Goal: Obtain resource: Download file/media

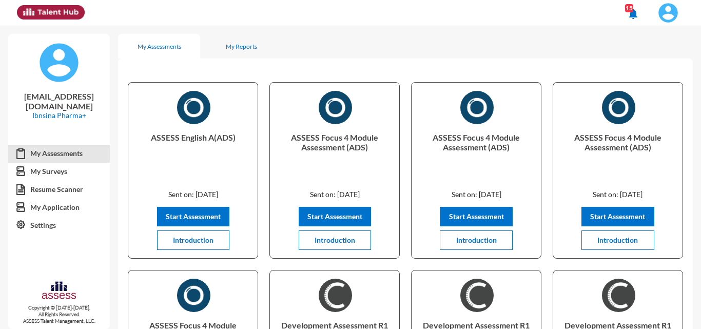
click at [666, 9] on img at bounding box center [668, 13] width 21 height 21
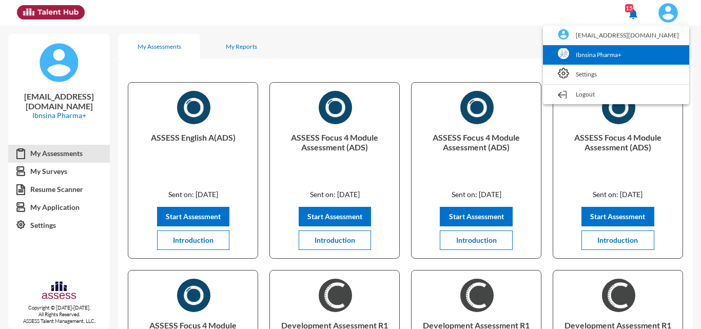
click at [645, 53] on link "Ibnsina Pharma+" at bounding box center [616, 54] width 136 height 19
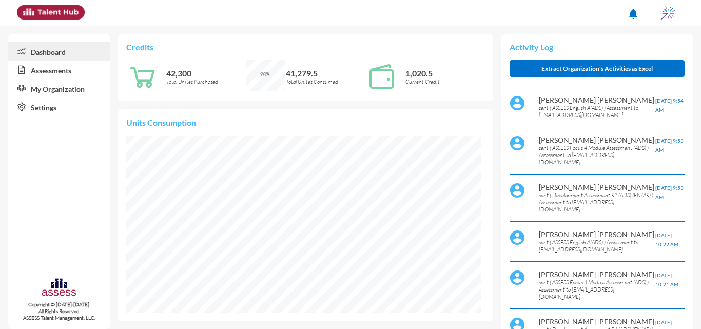
scroll to position [31, 40]
click at [85, 75] on link "Assessments" at bounding box center [59, 70] width 102 height 18
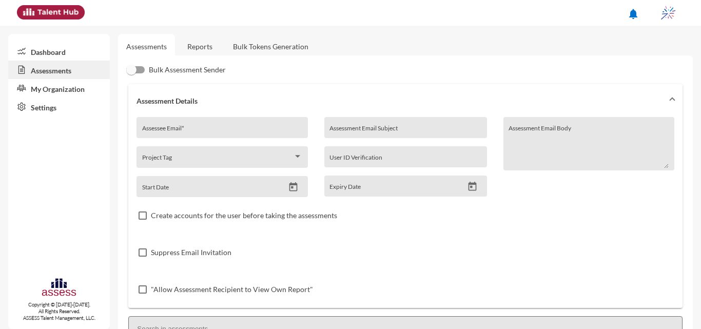
click at [209, 50] on link "Reports" at bounding box center [200, 46] width 42 height 25
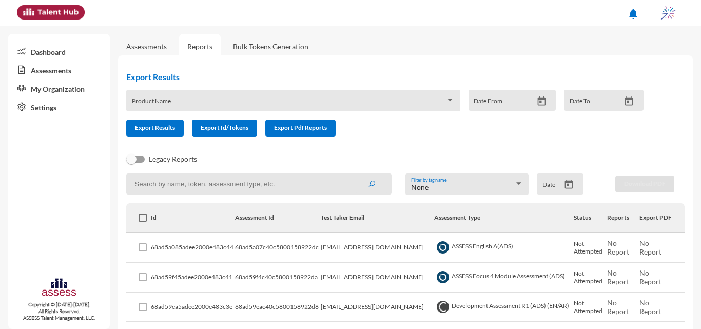
click at [560, 181] on button "Open calendar" at bounding box center [569, 184] width 18 height 11
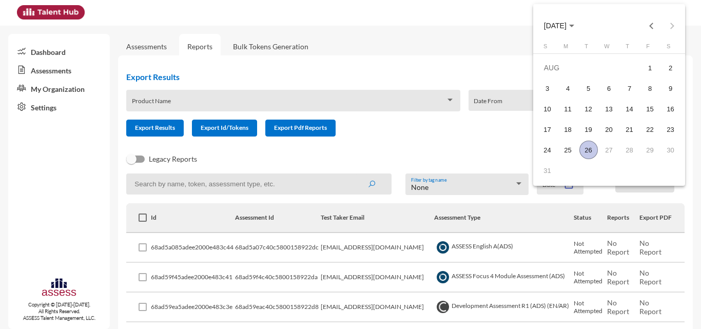
click at [571, 31] on button "AUG 2025" at bounding box center [559, 25] width 47 height 21
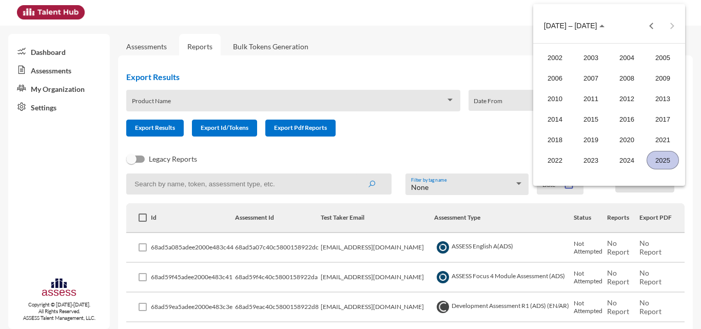
click at [653, 159] on div "2025" at bounding box center [662, 160] width 32 height 18
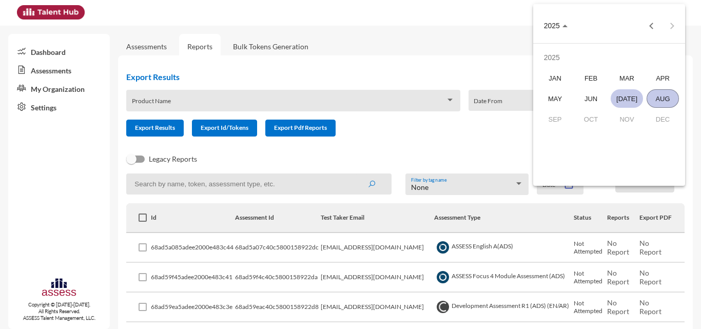
click at [622, 96] on div "JUL" at bounding box center [627, 98] width 32 height 18
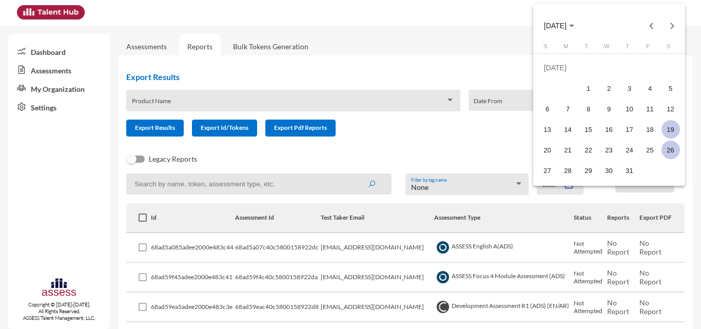
click at [666, 124] on div "19" at bounding box center [670, 129] width 18 height 18
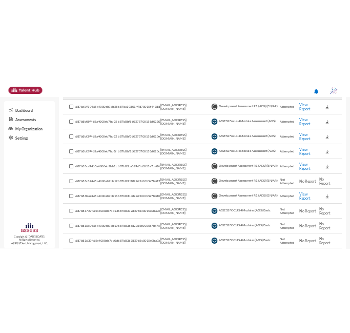
scroll to position [144, 0]
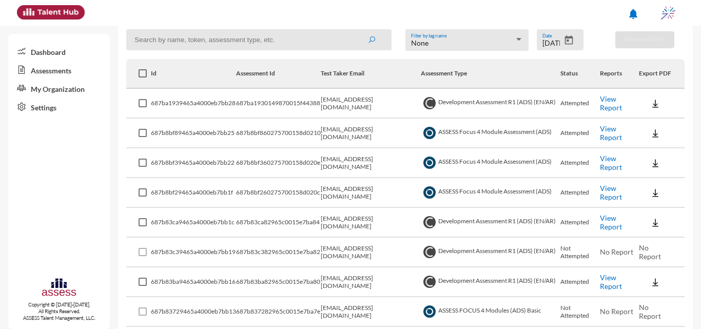
click at [606, 132] on link "View Report" at bounding box center [611, 132] width 22 height 17
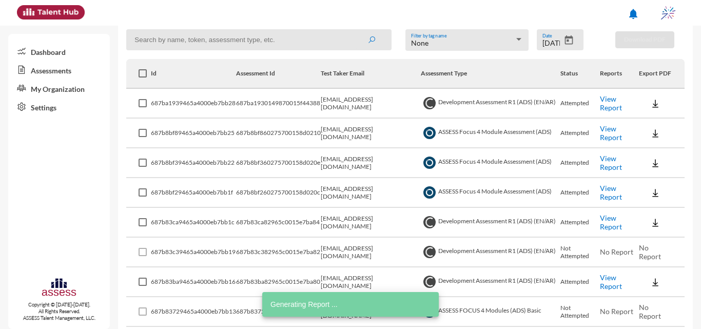
click at [614, 166] on link "View Report" at bounding box center [611, 162] width 22 height 17
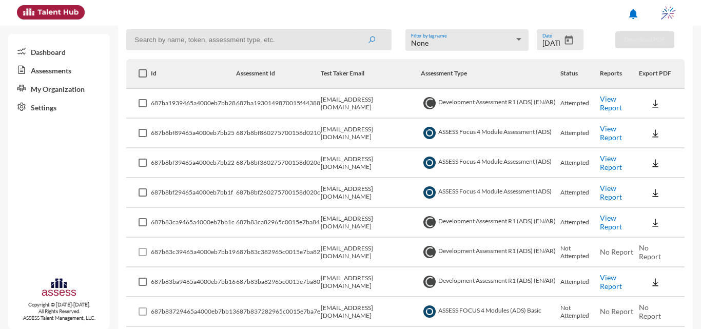
click at [608, 192] on link "View Report" at bounding box center [611, 192] width 22 height 17
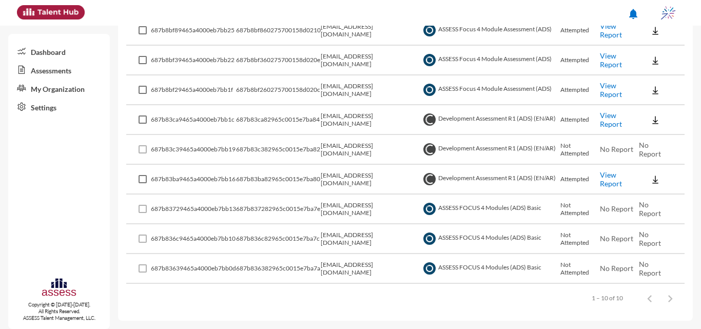
scroll to position [93, 0]
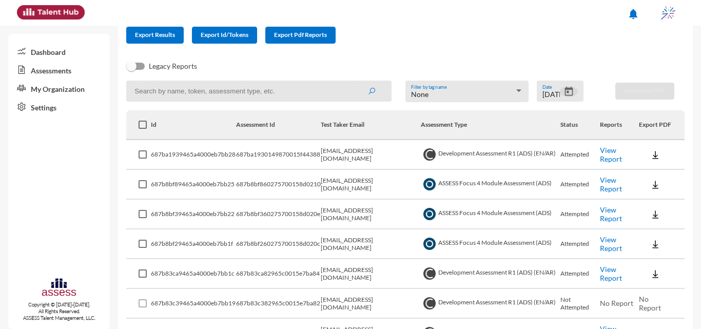
click at [563, 96] on icon "Open calendar" at bounding box center [568, 91] width 11 height 11
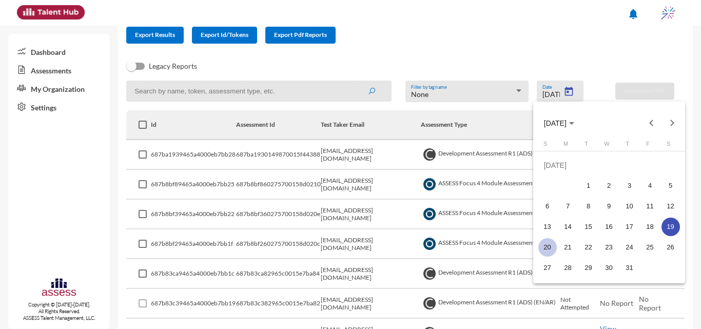
click at [547, 245] on div "20" at bounding box center [547, 247] width 18 height 18
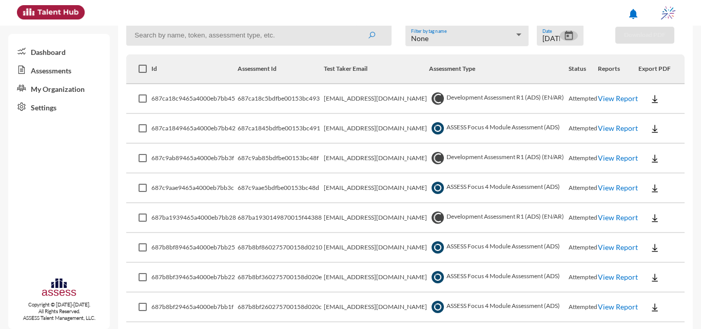
scroll to position [195, 0]
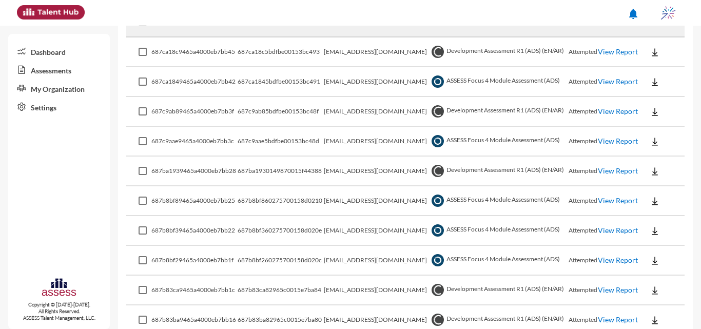
click at [606, 80] on link "View Report" at bounding box center [618, 81] width 40 height 9
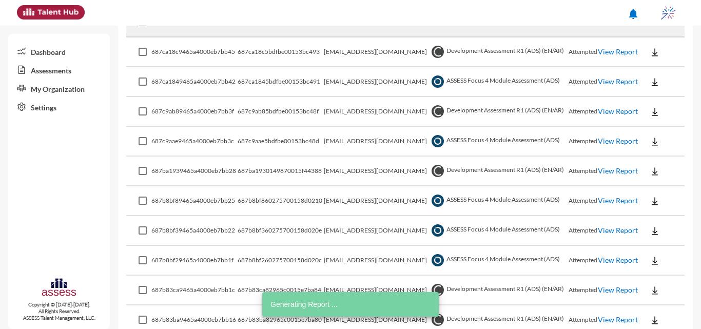
click at [604, 139] on link "View Report" at bounding box center [618, 140] width 40 height 9
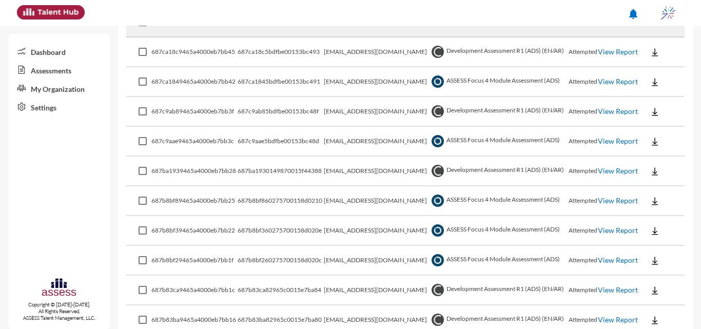
click at [600, 201] on link "View Report" at bounding box center [618, 200] width 40 height 9
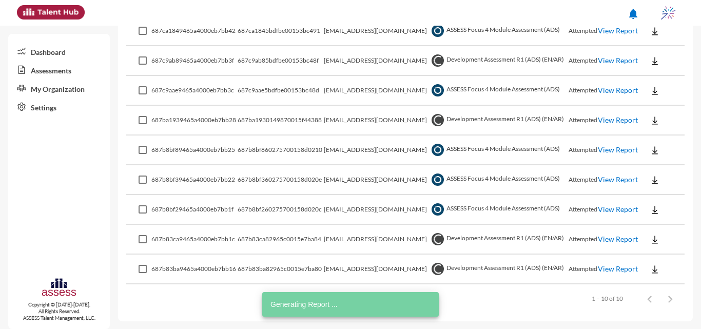
scroll to position [247, 0]
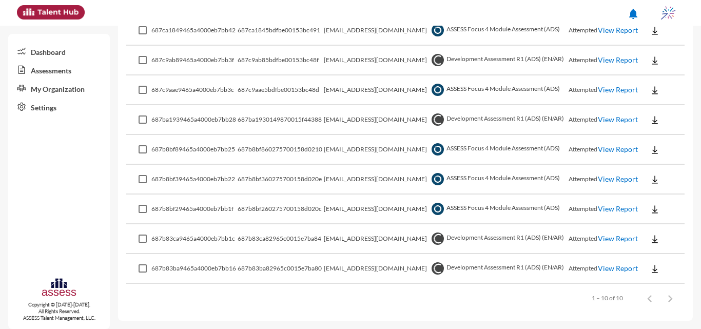
click at [603, 182] on link "View Report" at bounding box center [618, 178] width 40 height 9
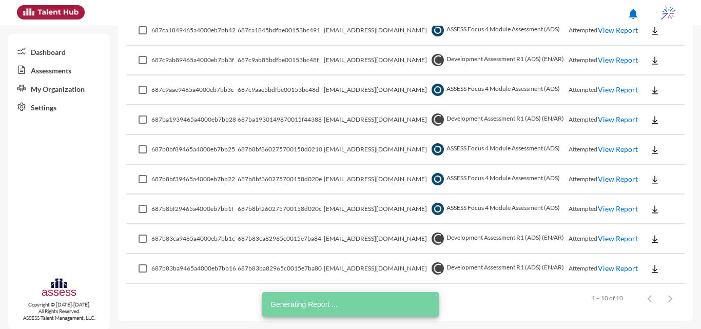
click at [612, 211] on link "View Report" at bounding box center [618, 208] width 40 height 9
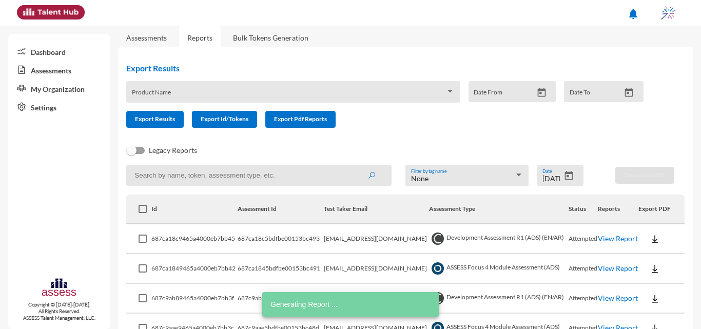
scroll to position [0, 0]
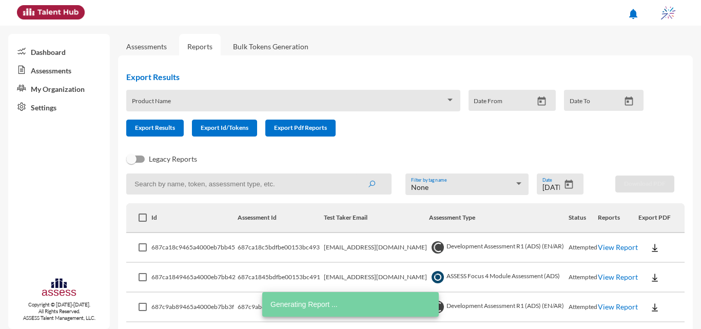
click at [569, 183] on icon "Open calendar" at bounding box center [568, 184] width 11 height 11
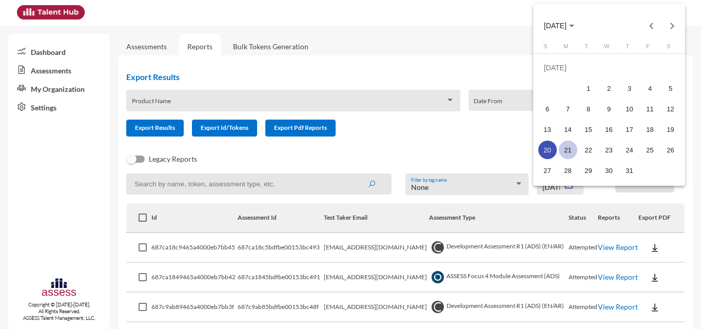
click at [574, 147] on div "21" at bounding box center [568, 150] width 18 height 18
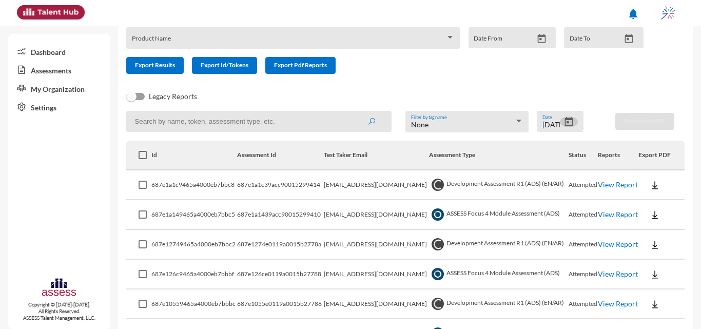
scroll to position [125, 0]
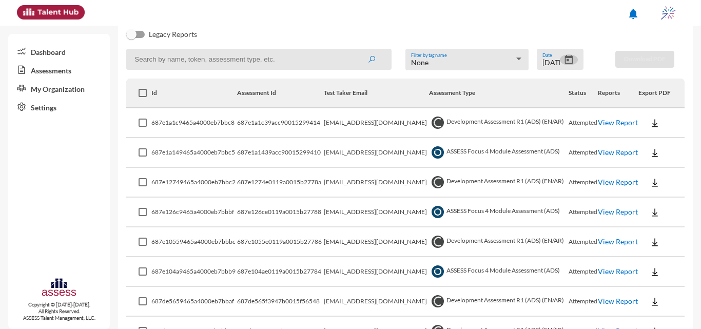
click at [607, 152] on link "View Report" at bounding box center [618, 152] width 40 height 9
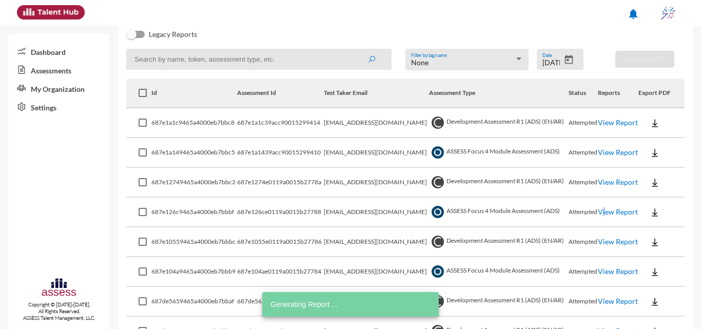
click at [599, 207] on link "View Report" at bounding box center [618, 211] width 40 height 9
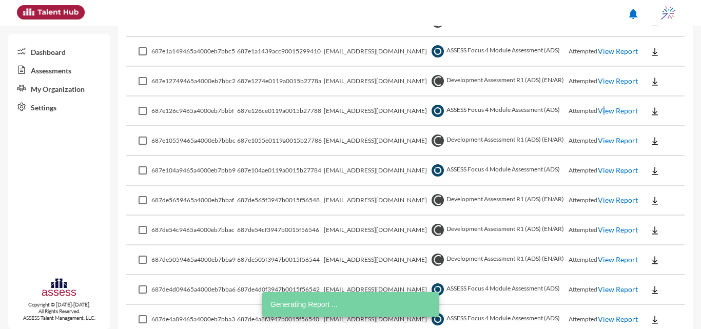
scroll to position [227, 0]
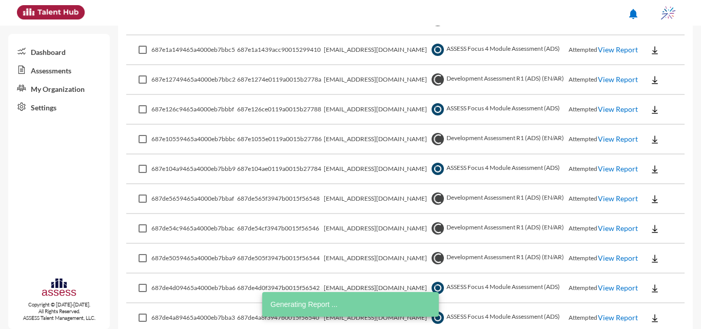
click at [603, 169] on link "View Report" at bounding box center [618, 168] width 40 height 9
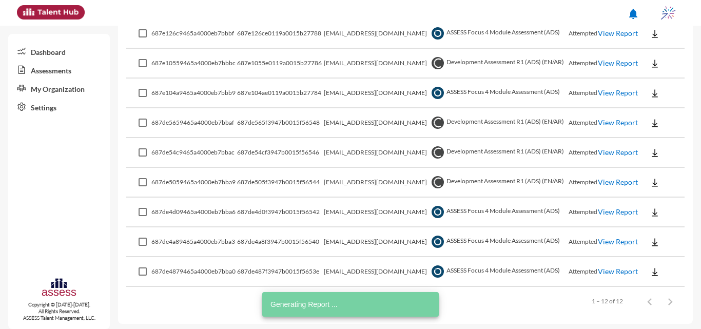
scroll to position [306, 0]
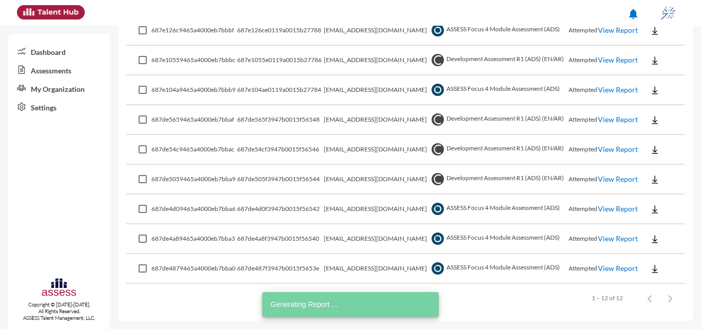
click at [607, 204] on link "View Report" at bounding box center [618, 208] width 40 height 9
click at [612, 236] on link "View Report" at bounding box center [618, 238] width 40 height 9
click at [606, 266] on link "View Report" at bounding box center [618, 268] width 40 height 9
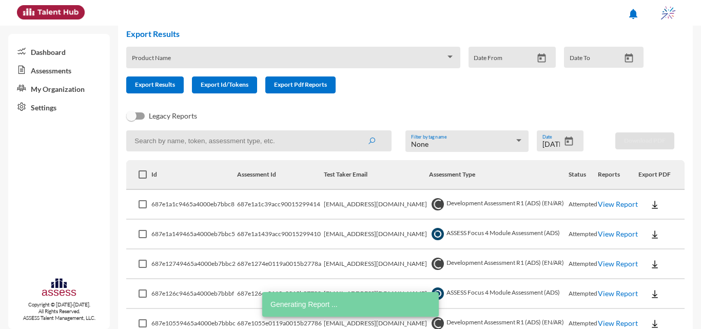
scroll to position [0, 0]
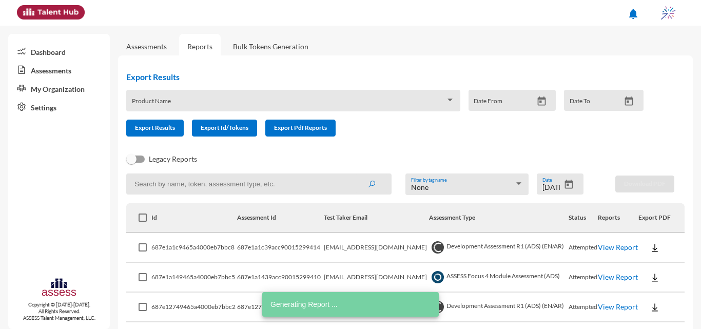
click at [565, 186] on icon "Open calendar" at bounding box center [569, 184] width 8 height 9
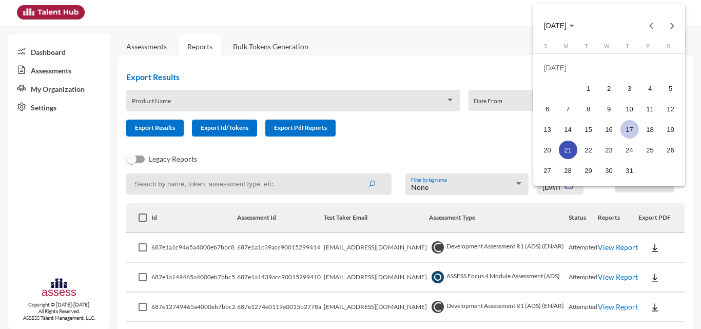
click at [637, 128] on div "17" at bounding box center [629, 129] width 18 height 18
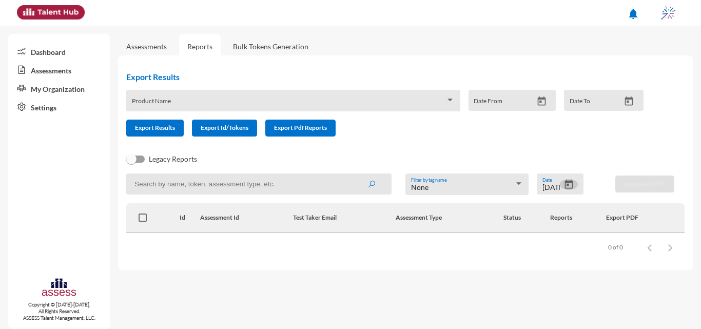
click at [575, 187] on button "Open calendar" at bounding box center [569, 184] width 18 height 11
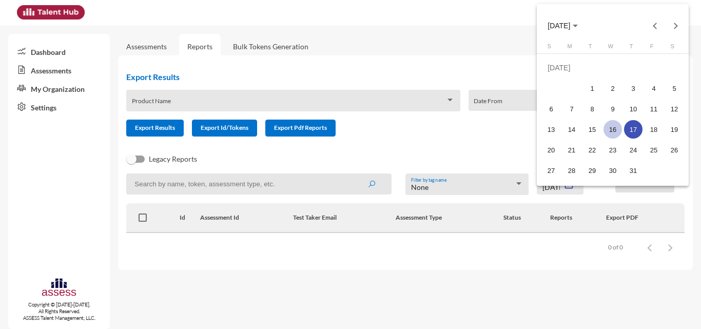
click at [612, 132] on div "16" at bounding box center [612, 129] width 18 height 18
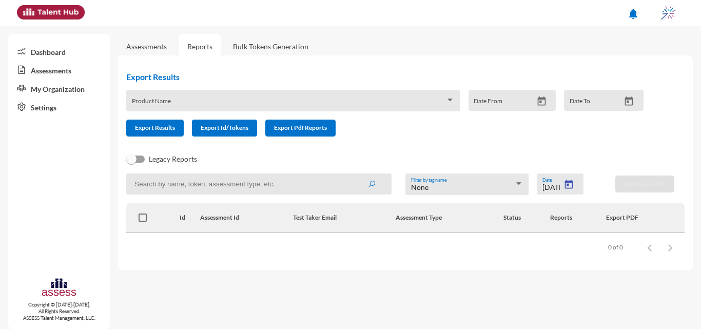
type input "7/16/2025"
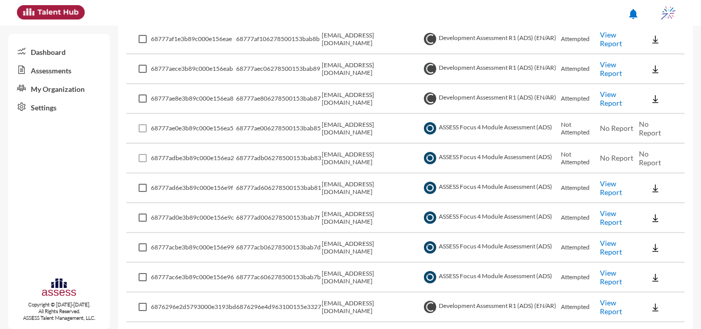
scroll to position [308, 0]
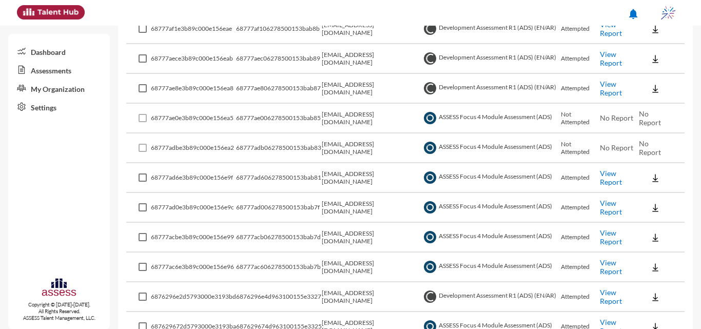
click at [606, 176] on link "View Report" at bounding box center [611, 177] width 22 height 17
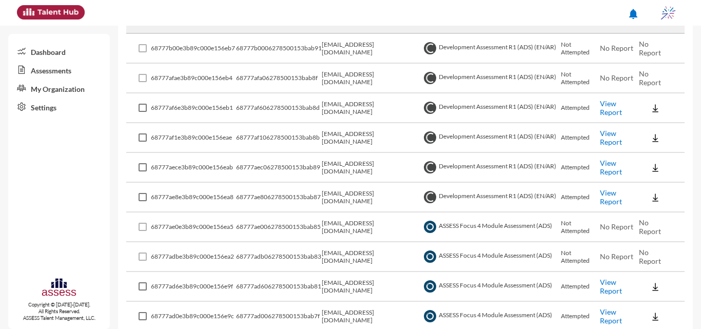
scroll to position [199, 0]
click at [609, 104] on link "View Report" at bounding box center [611, 108] width 22 height 17
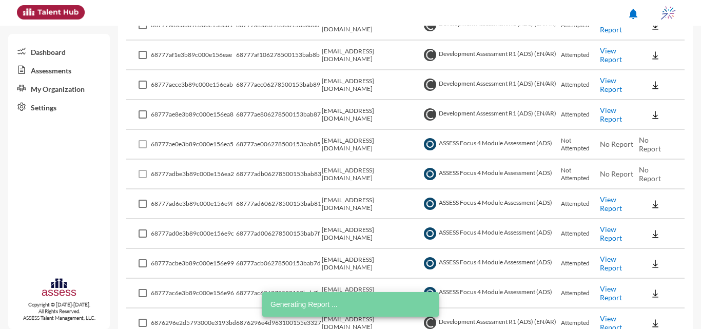
scroll to position [301, 0]
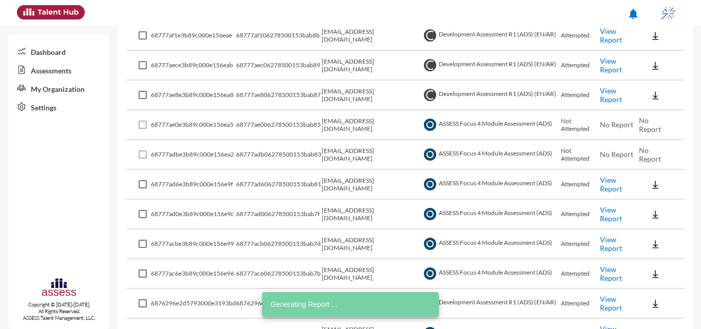
click at [603, 209] on link "View Report" at bounding box center [611, 213] width 22 height 17
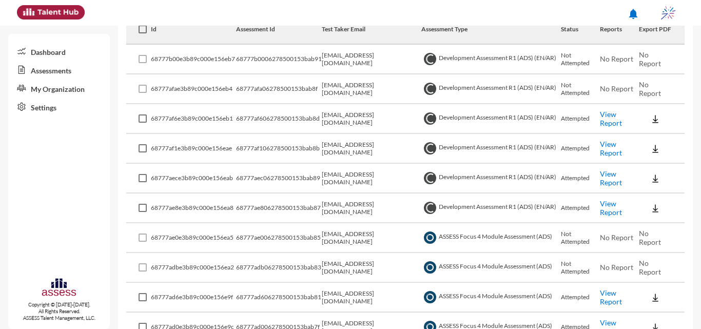
scroll to position [199, 0]
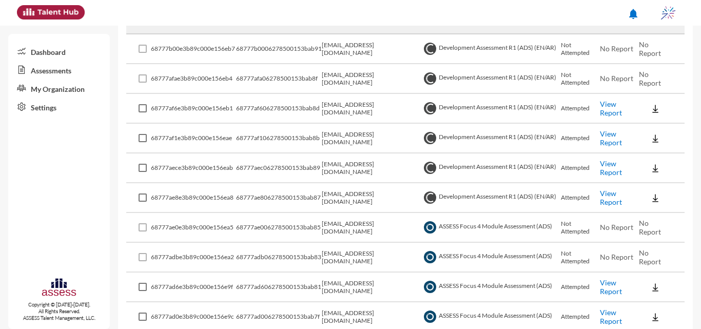
click at [606, 140] on link "View Report" at bounding box center [611, 137] width 22 height 17
click at [607, 171] on link "View Report" at bounding box center [611, 167] width 22 height 17
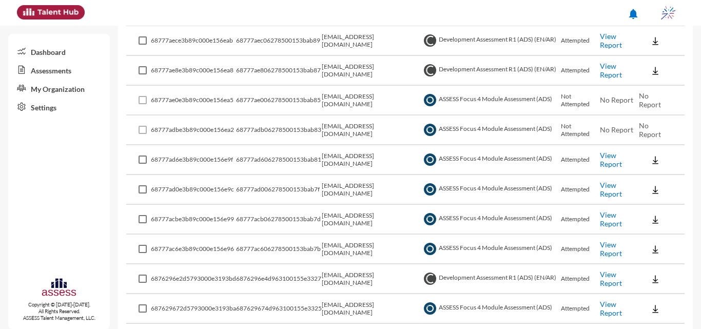
scroll to position [352, 0]
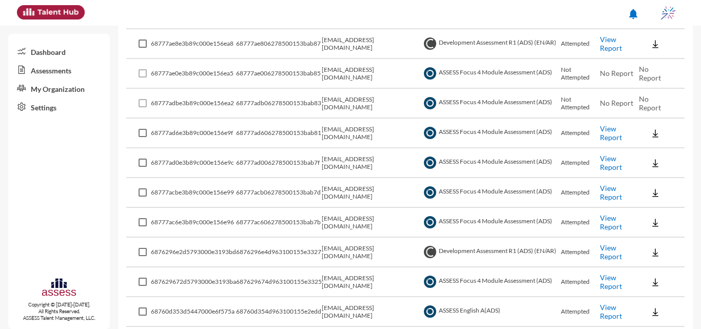
click at [614, 192] on link "View Report" at bounding box center [611, 192] width 22 height 17
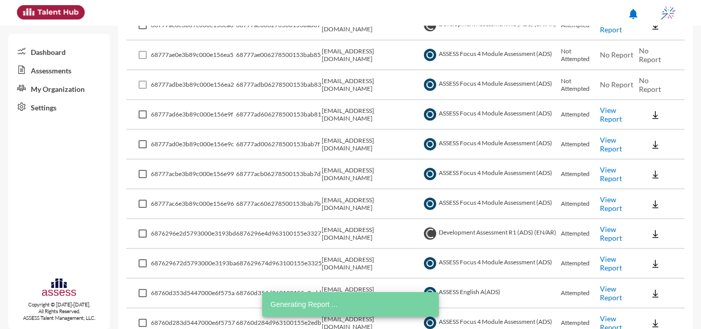
scroll to position [404, 0]
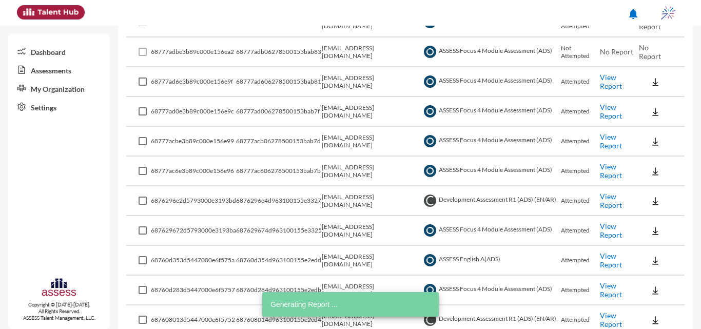
click at [613, 174] on link "View Report" at bounding box center [611, 170] width 22 height 17
click at [400, 121] on td "internal.opportunity@ibnsina-pharma.com" at bounding box center [372, 112] width 100 height 30
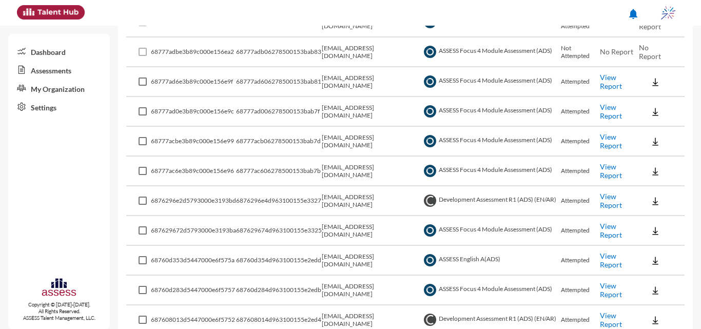
click at [610, 171] on link "View Report" at bounding box center [611, 170] width 22 height 17
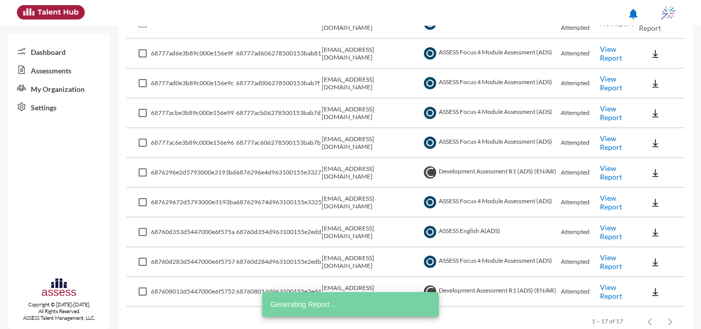
scroll to position [455, 0]
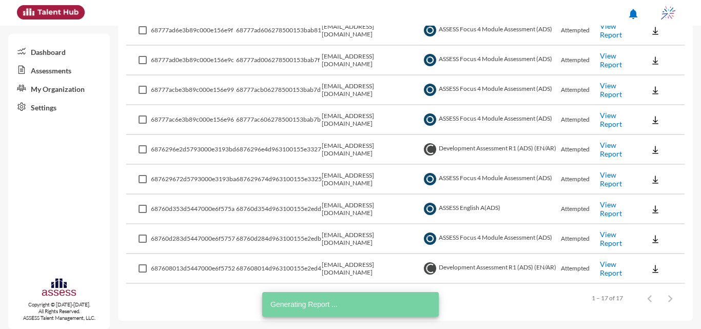
click at [617, 178] on td "View Report" at bounding box center [619, 180] width 39 height 30
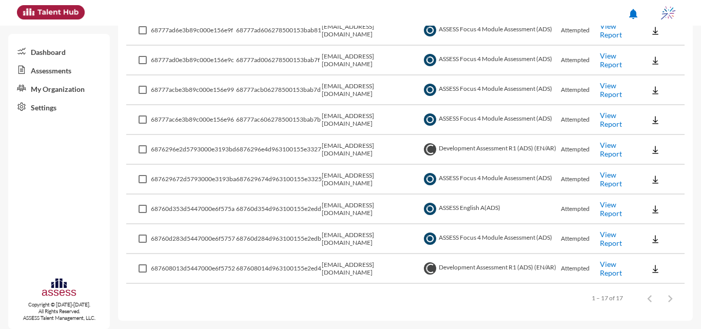
click at [608, 176] on link "View Report" at bounding box center [611, 178] width 22 height 17
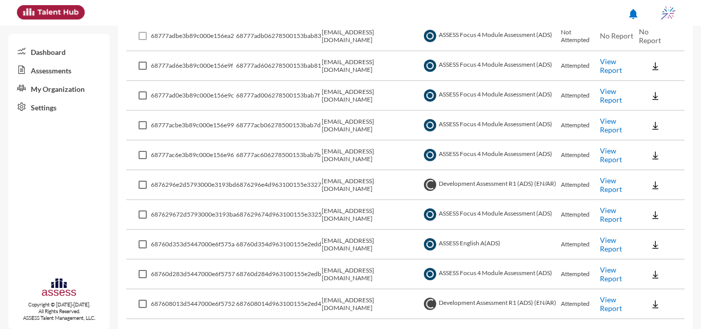
scroll to position [404, 0]
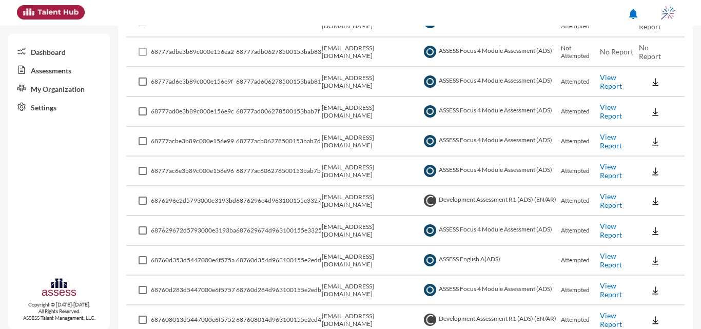
click at [615, 203] on link "View Report" at bounding box center [611, 200] width 22 height 17
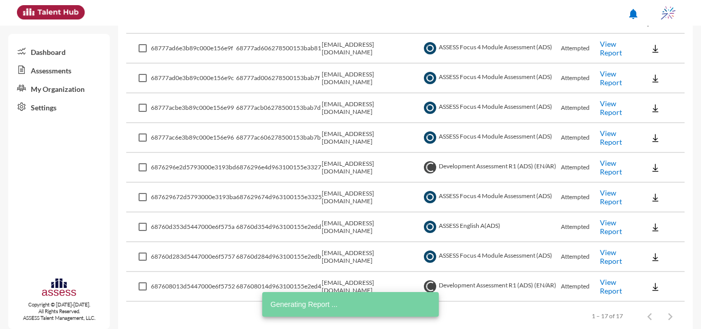
scroll to position [455, 0]
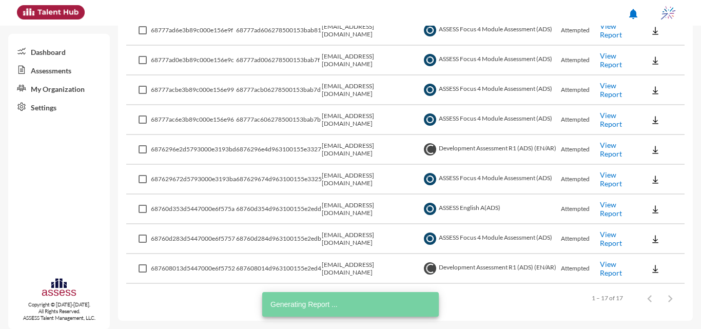
click at [612, 267] on link "View Report" at bounding box center [611, 268] width 22 height 17
click at [608, 150] on link "View Report" at bounding box center [611, 149] width 22 height 17
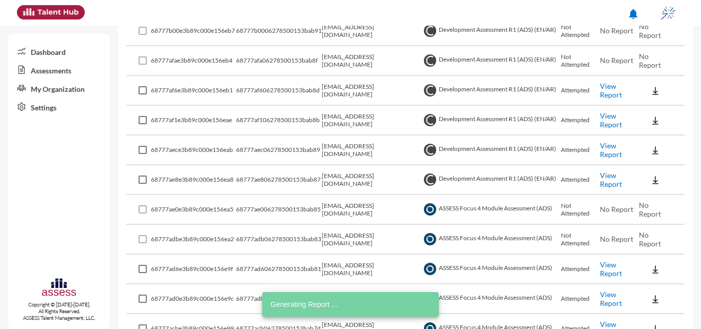
scroll to position [199, 0]
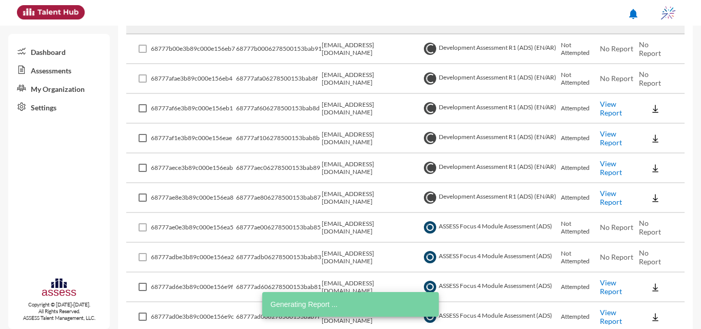
click at [609, 192] on link "View Report" at bounding box center [611, 197] width 22 height 17
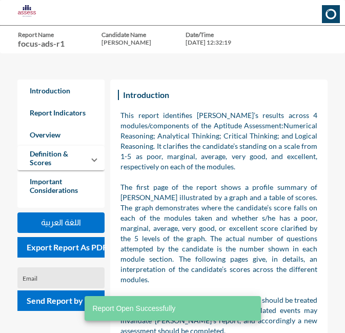
scroll to position [333, 345]
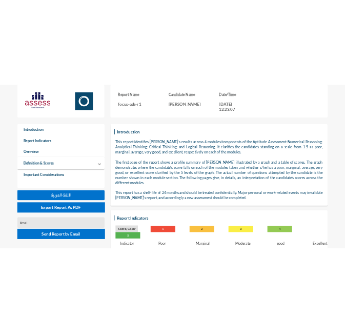
scroll to position [333, 345]
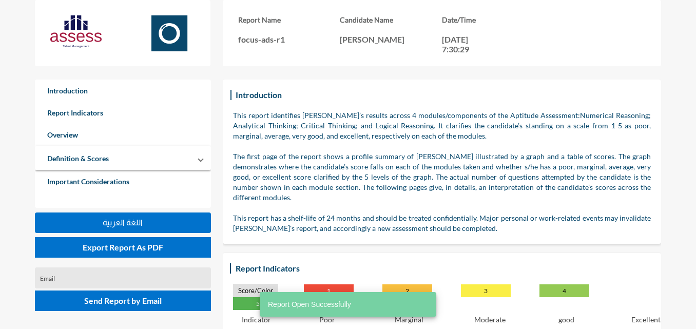
scroll to position [329, 696]
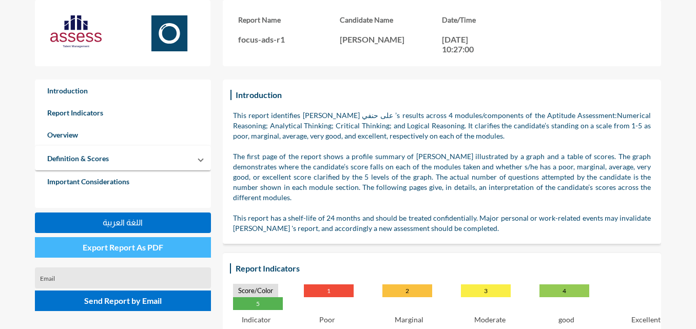
click at [164, 249] on button "Export Report As PDF" at bounding box center [123, 247] width 176 height 21
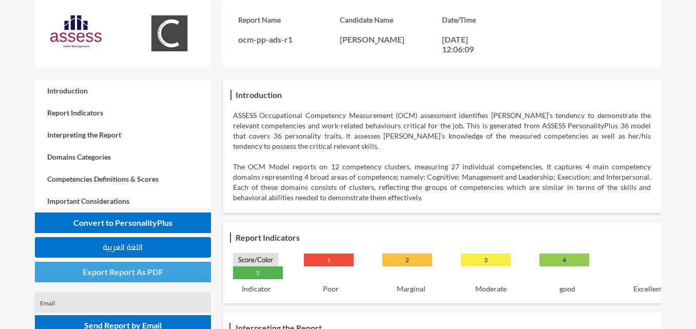
click at [146, 273] on span "Export Report As PDF" at bounding box center [123, 272] width 81 height 10
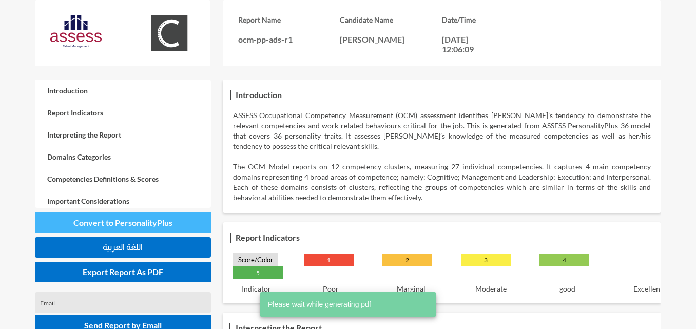
click at [165, 224] on span "Convert to PersonalityPlus" at bounding box center [122, 223] width 99 height 10
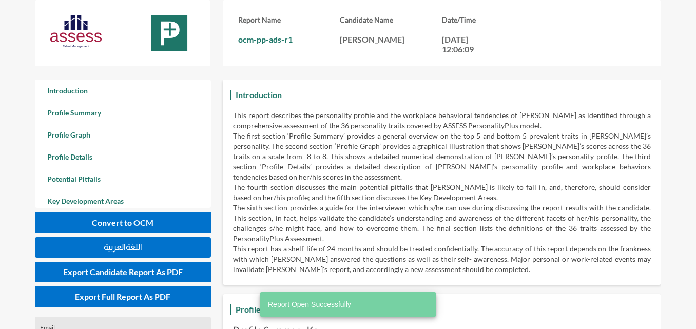
scroll to position [329, 696]
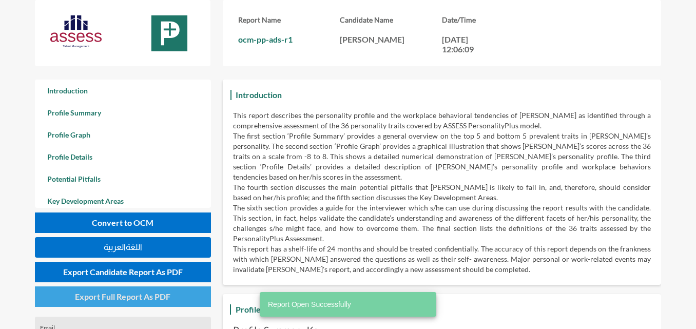
click at [154, 292] on span "Export Full Report As PDF" at bounding box center [122, 296] width 95 height 10
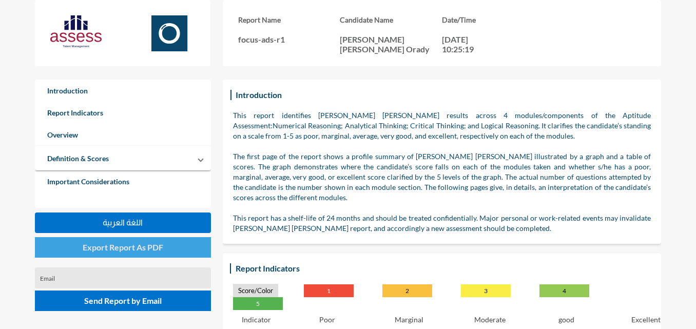
click at [163, 249] on button "Export Report As PDF" at bounding box center [123, 247] width 176 height 21
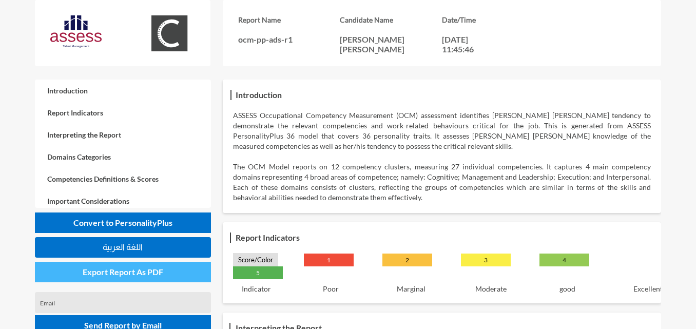
click at [160, 269] on span "Export Report As PDF" at bounding box center [123, 272] width 81 height 10
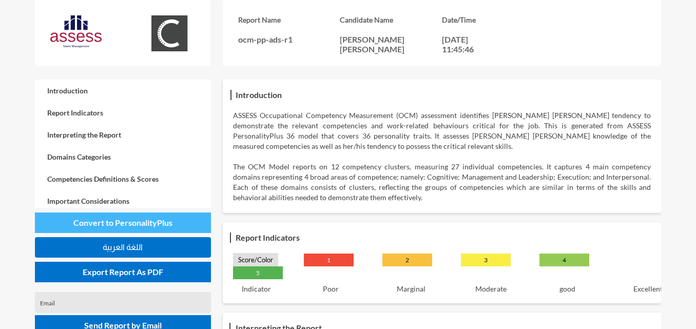
click at [181, 225] on button "Convert to PersonalityPlus" at bounding box center [123, 222] width 176 height 21
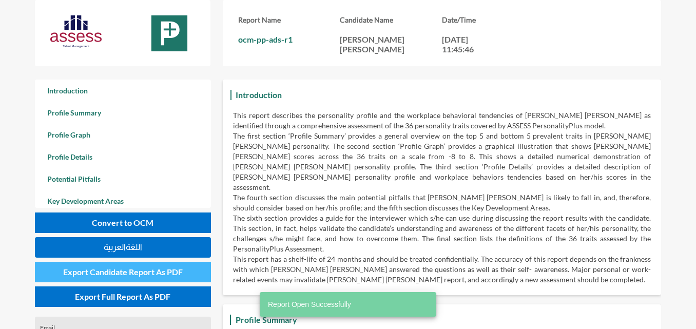
scroll to position [329, 696]
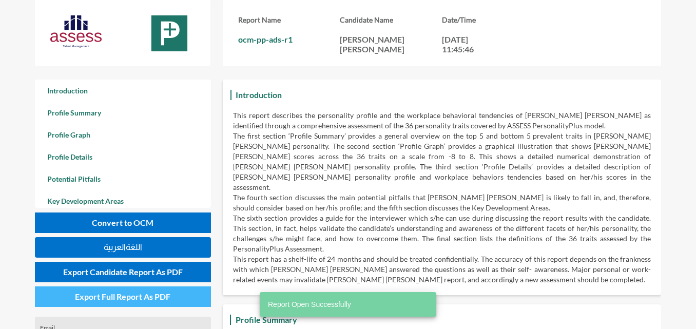
click at [171, 299] on button "Export Full Report As PDF" at bounding box center [123, 296] width 176 height 21
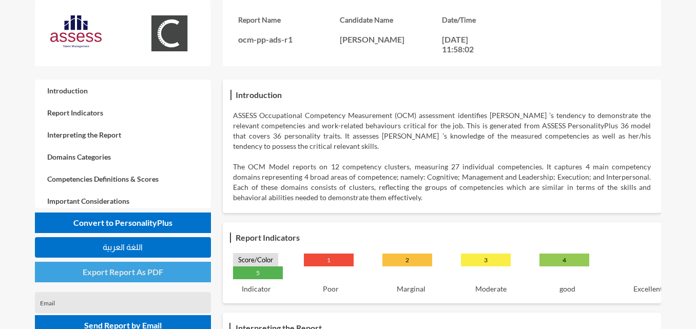
click at [166, 269] on button "Export Report As PDF" at bounding box center [123, 272] width 176 height 21
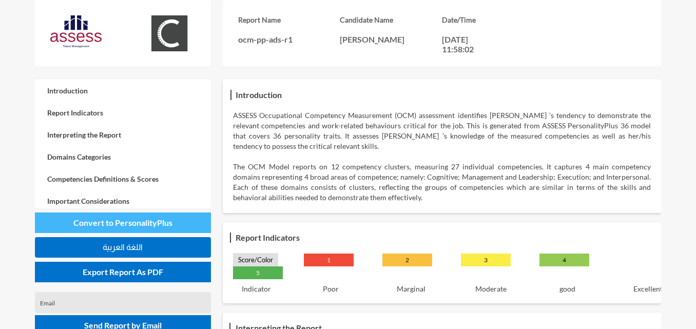
click at [174, 220] on button "Convert to PersonalityPlus" at bounding box center [123, 222] width 176 height 21
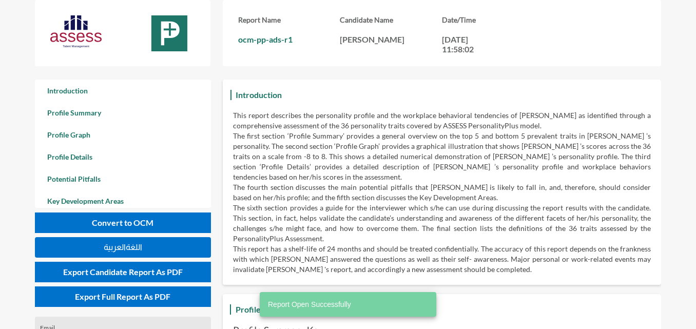
scroll to position [329, 696]
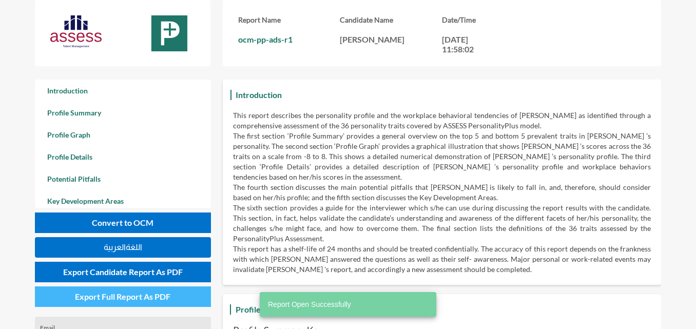
click at [167, 300] on span "Export Full Report As PDF" at bounding box center [122, 296] width 95 height 10
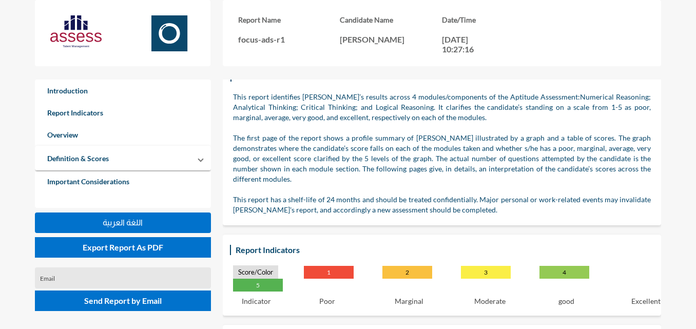
scroll to position [51, 0]
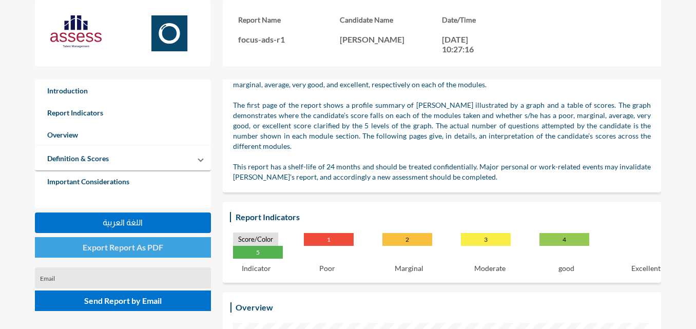
click at [152, 252] on button "Export Report As PDF" at bounding box center [123, 247] width 176 height 21
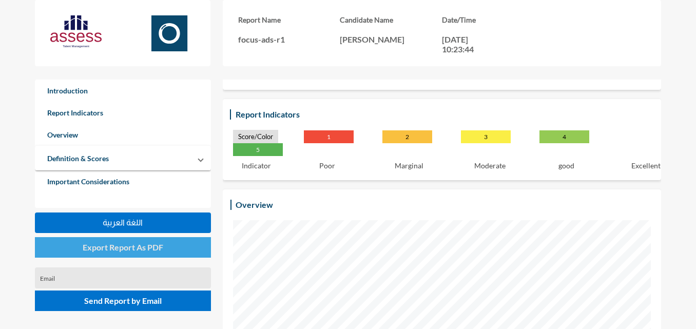
click at [158, 247] on span "Export Report As PDF" at bounding box center [123, 247] width 81 height 10
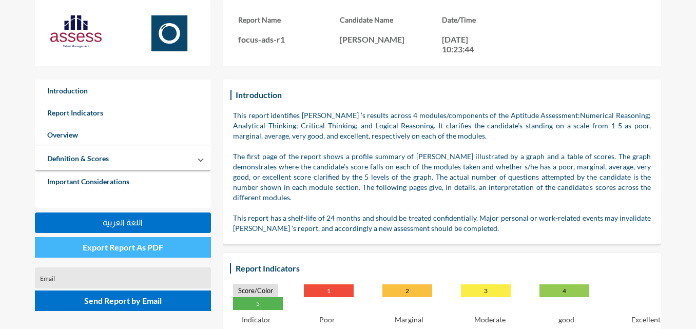
click at [156, 253] on button "Export Report As PDF" at bounding box center [123, 247] width 176 height 21
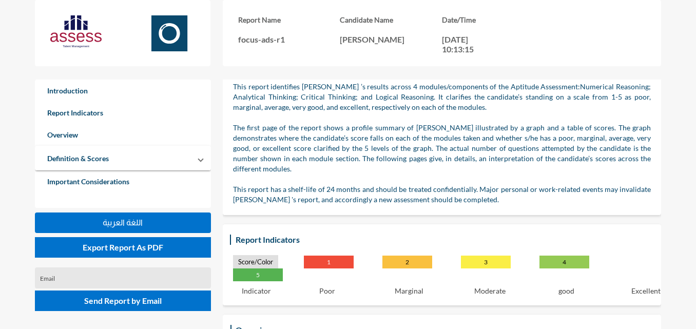
scroll to position [103, 0]
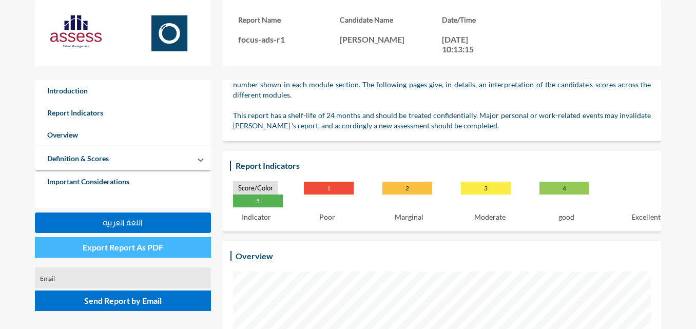
click at [166, 248] on button "Export Report As PDF" at bounding box center [123, 247] width 176 height 21
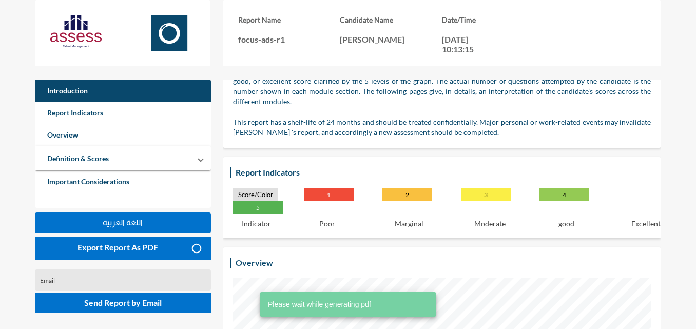
scroll to position [0, 0]
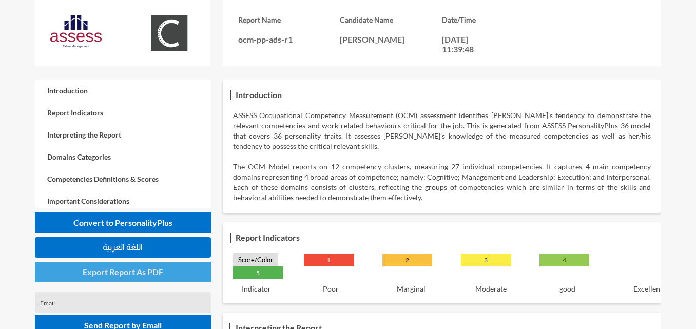
click at [163, 273] on button "Export Report As PDF" at bounding box center [123, 272] width 176 height 21
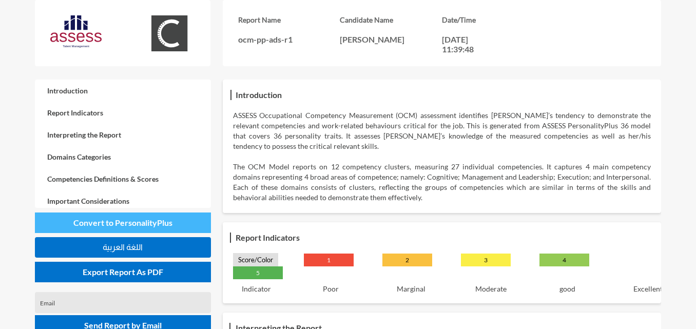
click at [170, 225] on span "Convert to PersonalityPlus" at bounding box center [122, 223] width 99 height 10
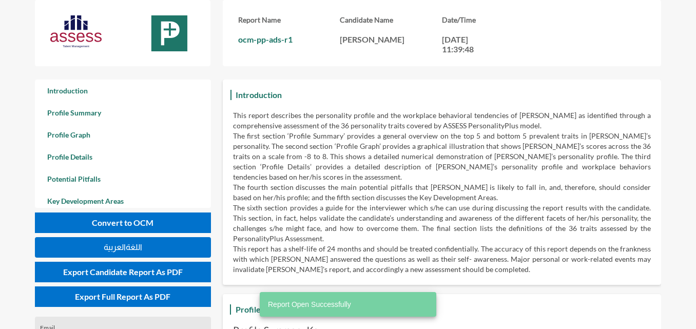
scroll to position [329, 696]
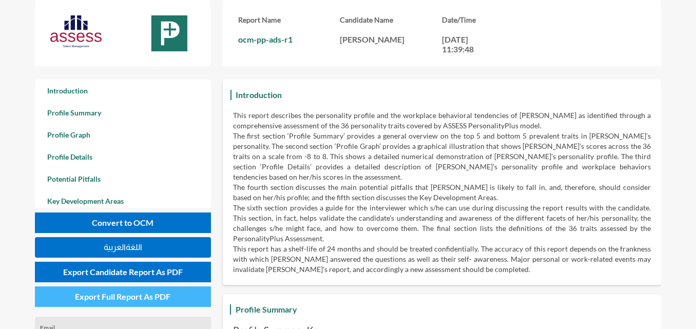
click at [174, 295] on button "Export Full Report As PDF" at bounding box center [123, 296] width 176 height 21
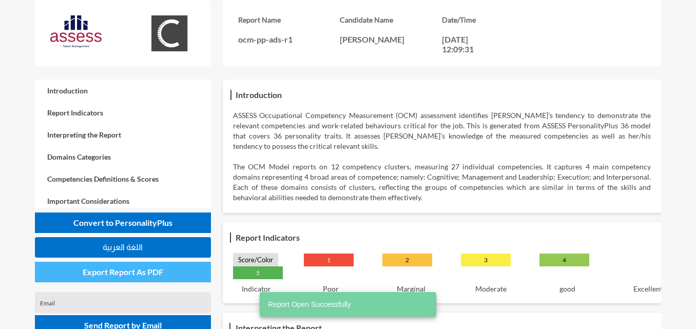
click at [199, 270] on button "Export Report As PDF" at bounding box center [123, 272] width 176 height 21
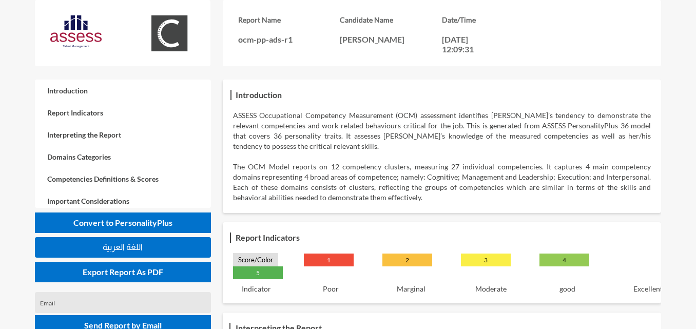
click at [159, 222] on span "Convert to PersonalityPlus" at bounding box center [122, 223] width 99 height 10
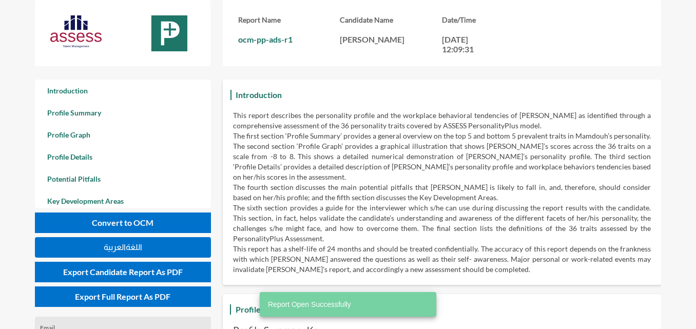
scroll to position [329, 696]
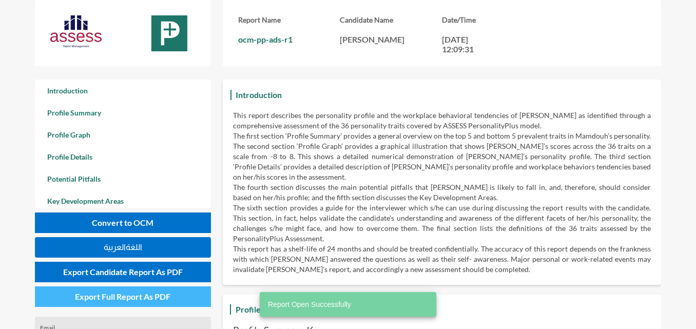
click at [141, 294] on span "Export Full Report As PDF" at bounding box center [122, 296] width 95 height 10
